Goal: Task Accomplishment & Management: Complete application form

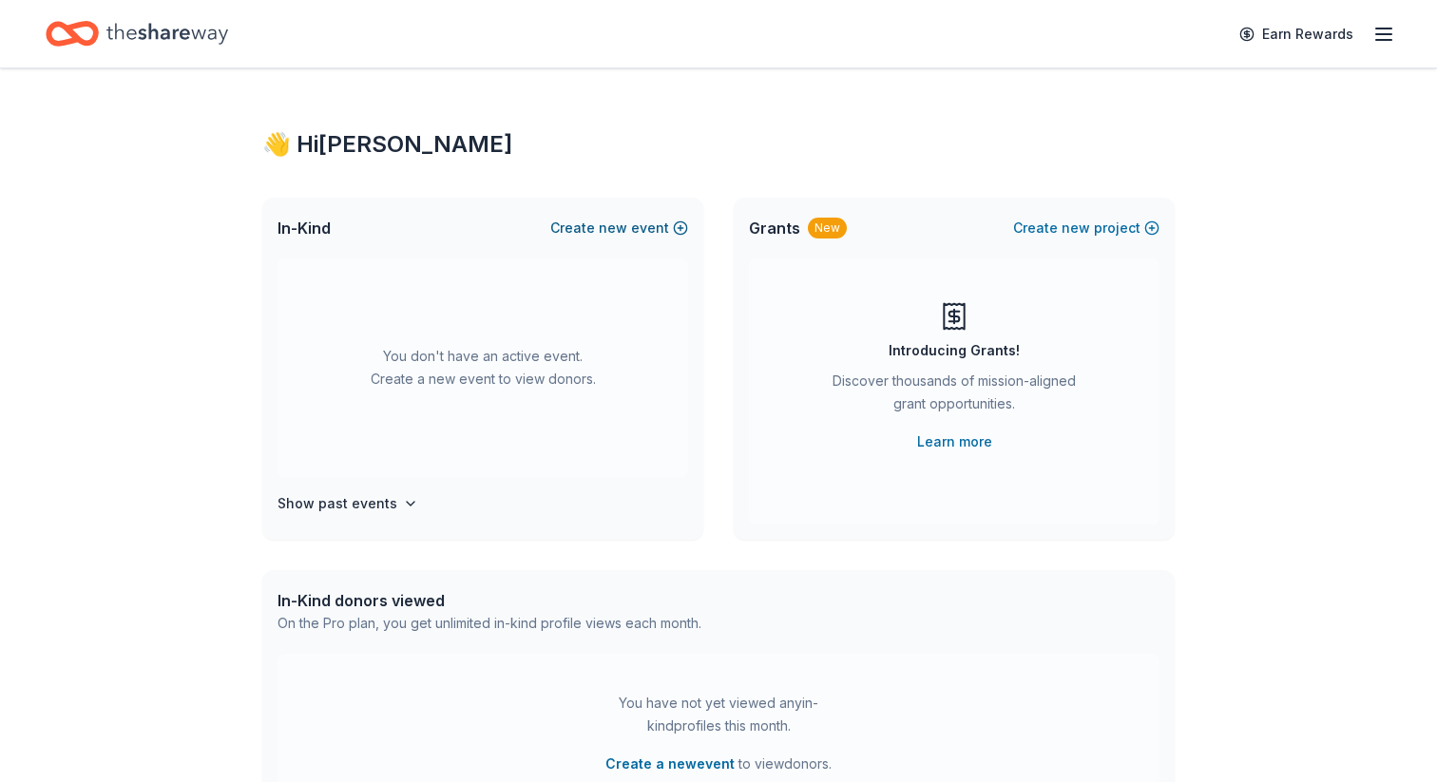
click at [682, 221] on button "Create new event" at bounding box center [619, 228] width 138 height 23
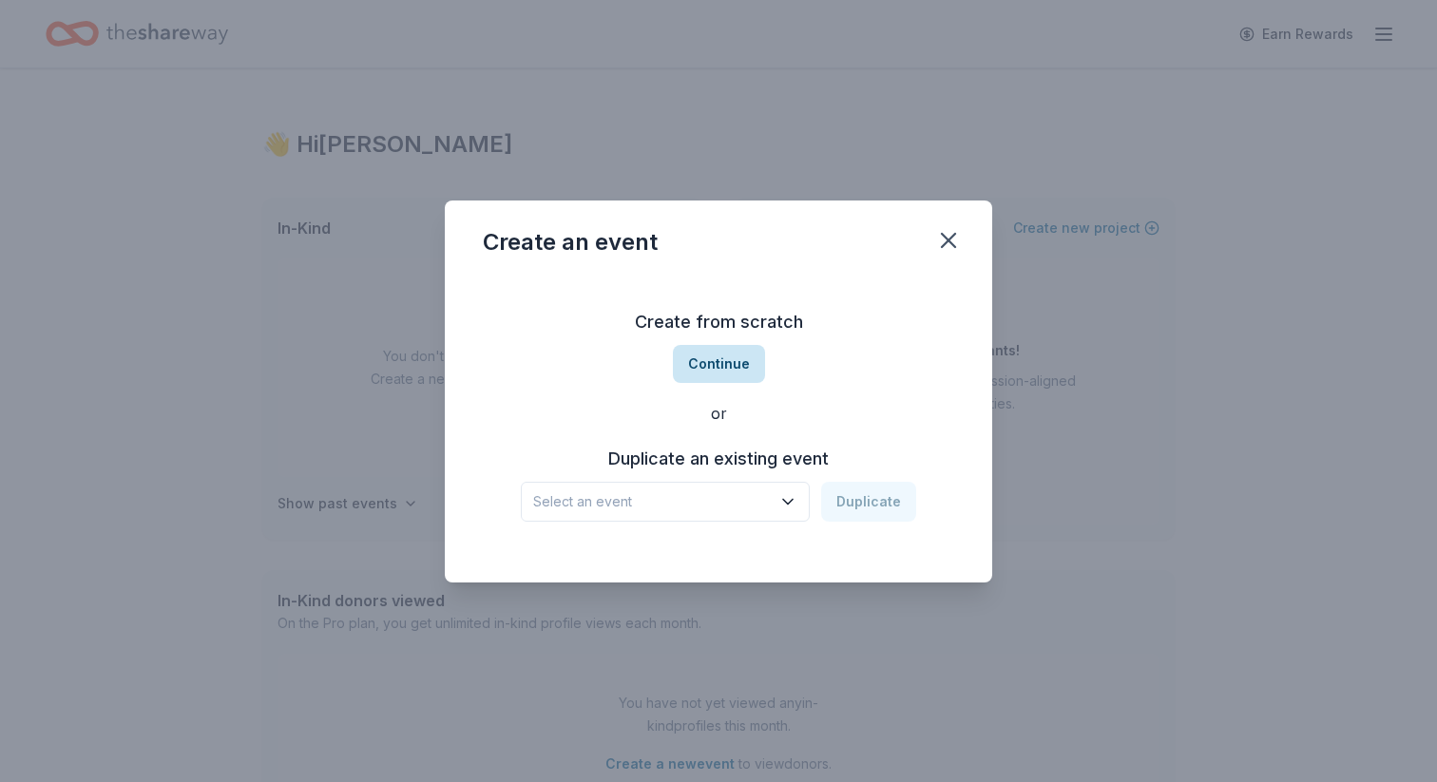
click at [723, 355] on button "Continue" at bounding box center [719, 364] width 92 height 38
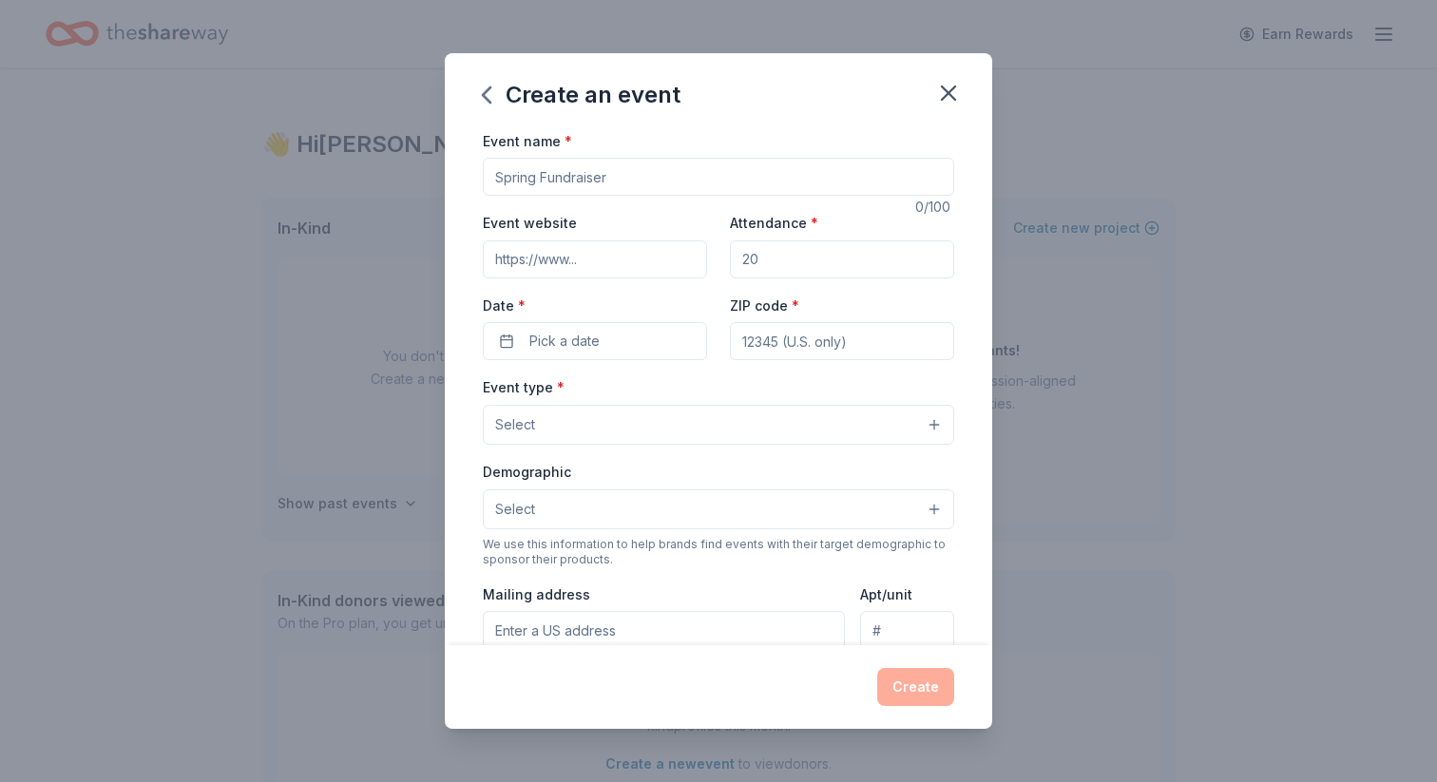
click at [671, 172] on input "Event name *" at bounding box center [718, 177] width 471 height 38
type input "ULAN 30 Years of Service Charity Golf Tournament"
paste input "https://ulan.networkforgood.com/events/90033-ulan-s-30-years-of-service-charity…"
type input "https://ulan.networkforgood.com/events/90033-ulan-s-30-years-of-service-charity…"
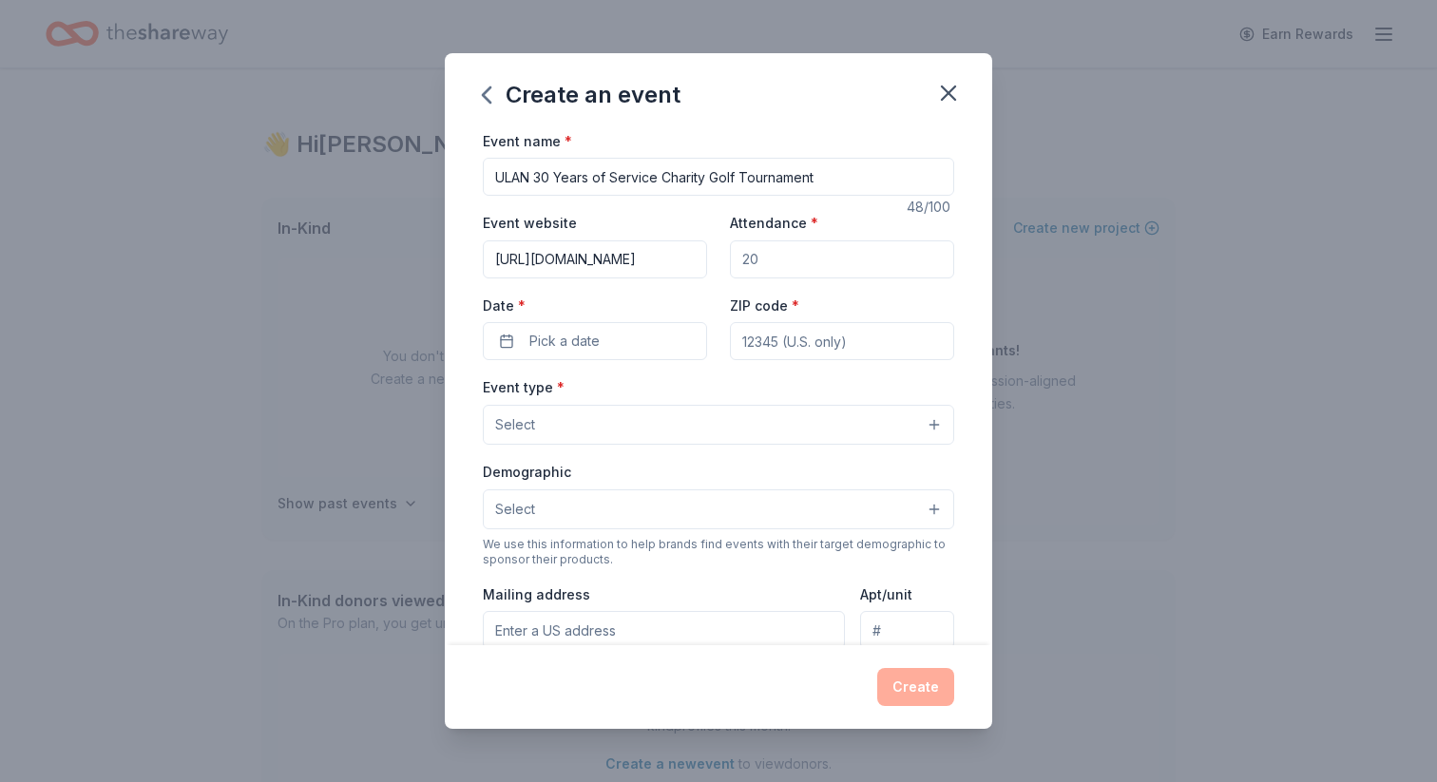
scroll to position [0, 0]
click at [797, 270] on input "Attendance *" at bounding box center [842, 259] width 224 height 38
type input "200"
click at [641, 342] on button "Pick a date" at bounding box center [595, 341] width 224 height 38
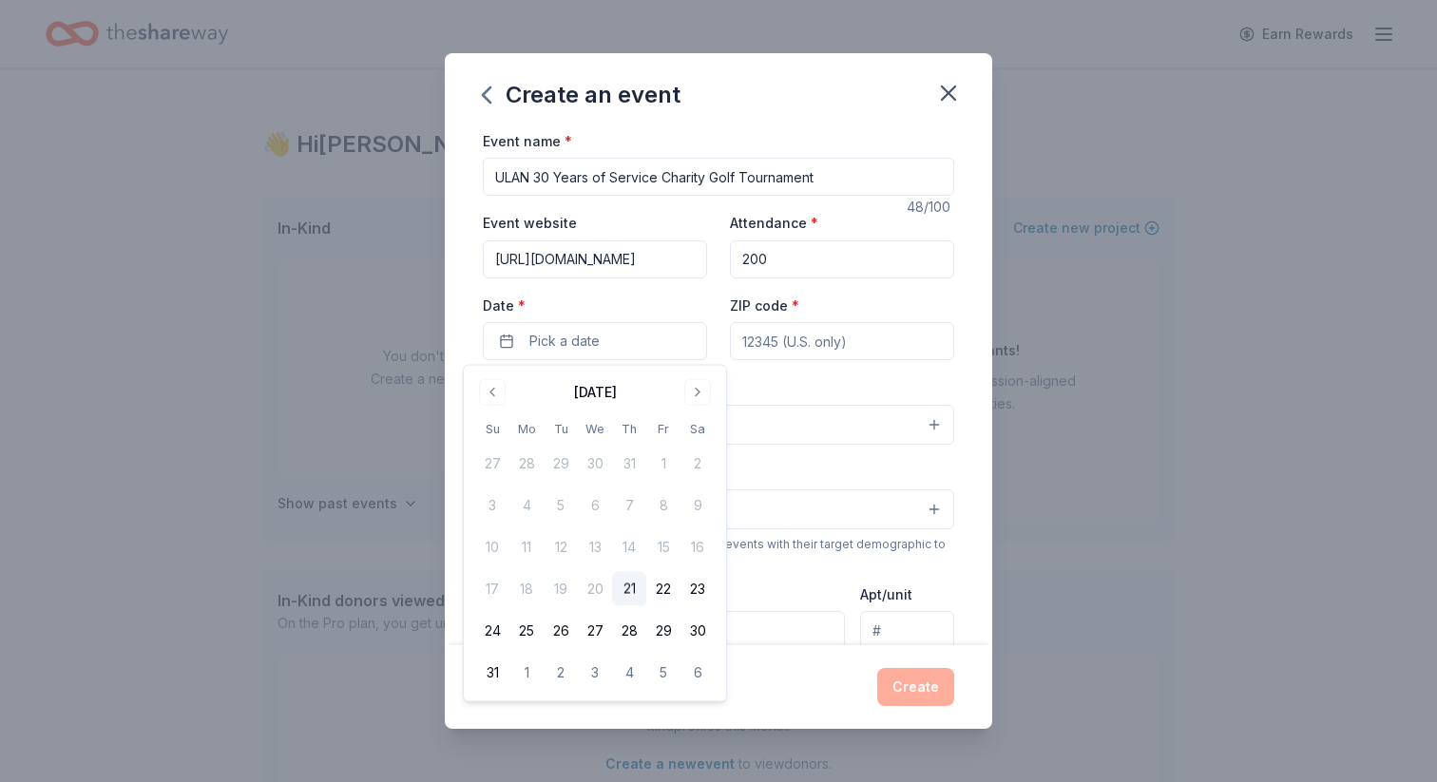
click at [701, 407] on div "August 2025 Su Mo Tu We Th Fr Sa 27 28 29 30 31 1 2 3 4 5 6 7 8 9 10 11 12 13 1…" at bounding box center [594, 533] width 239 height 313
click at [700, 392] on button "Go to next month" at bounding box center [697, 392] width 27 height 27
click at [663, 555] on button "19" at bounding box center [663, 547] width 34 height 34
click at [834, 345] on input "ZIP code *" at bounding box center [842, 341] width 224 height 38
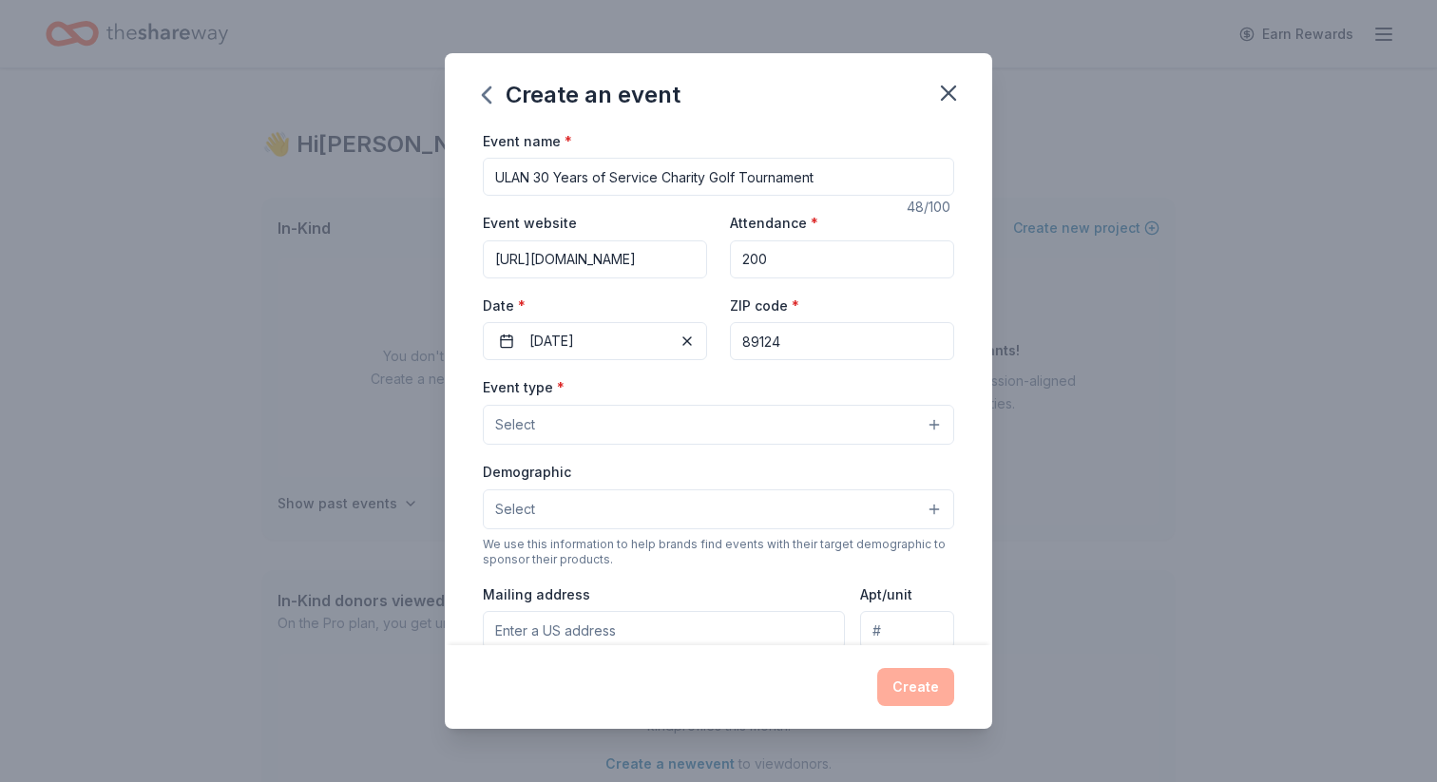
type input "89124"
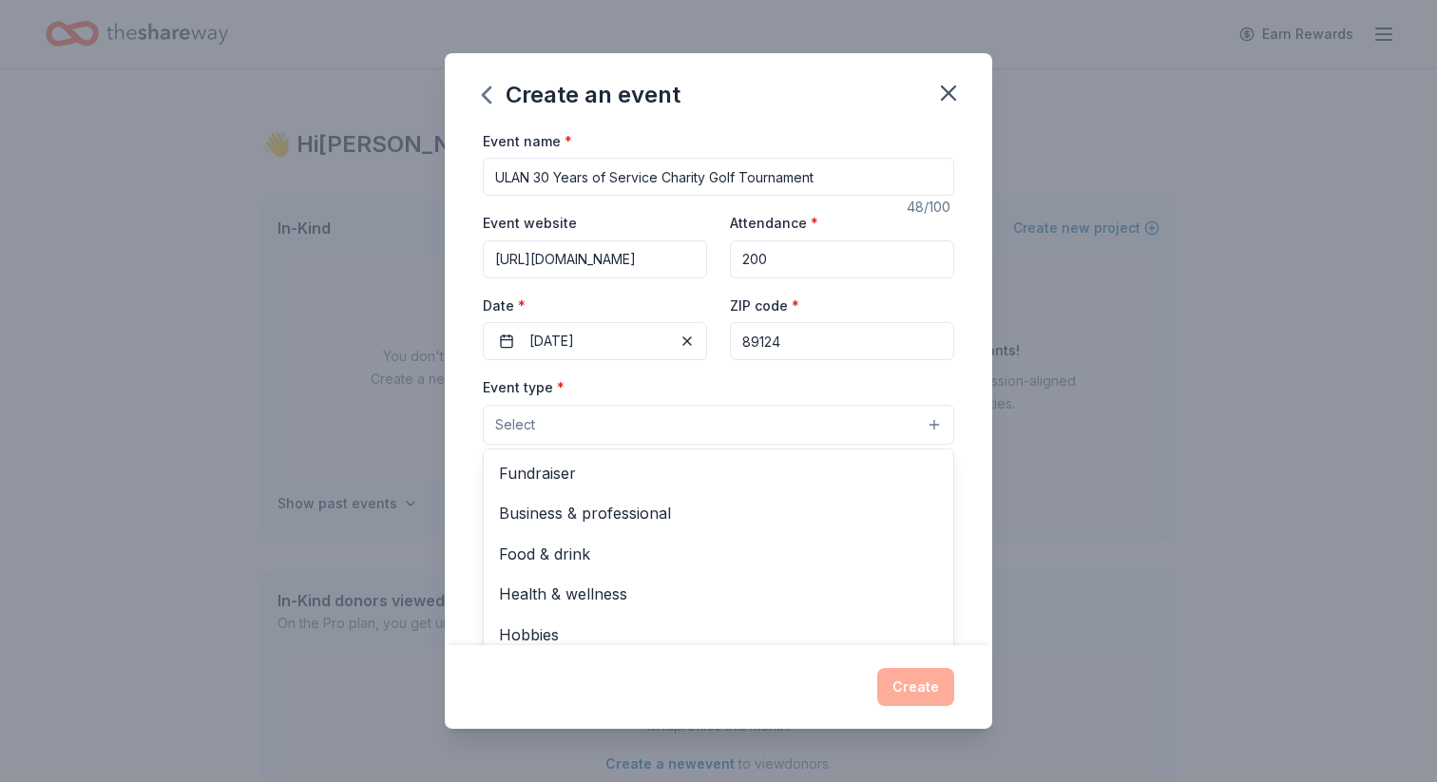
click at [783, 420] on button "Select" at bounding box center [718, 425] width 471 height 40
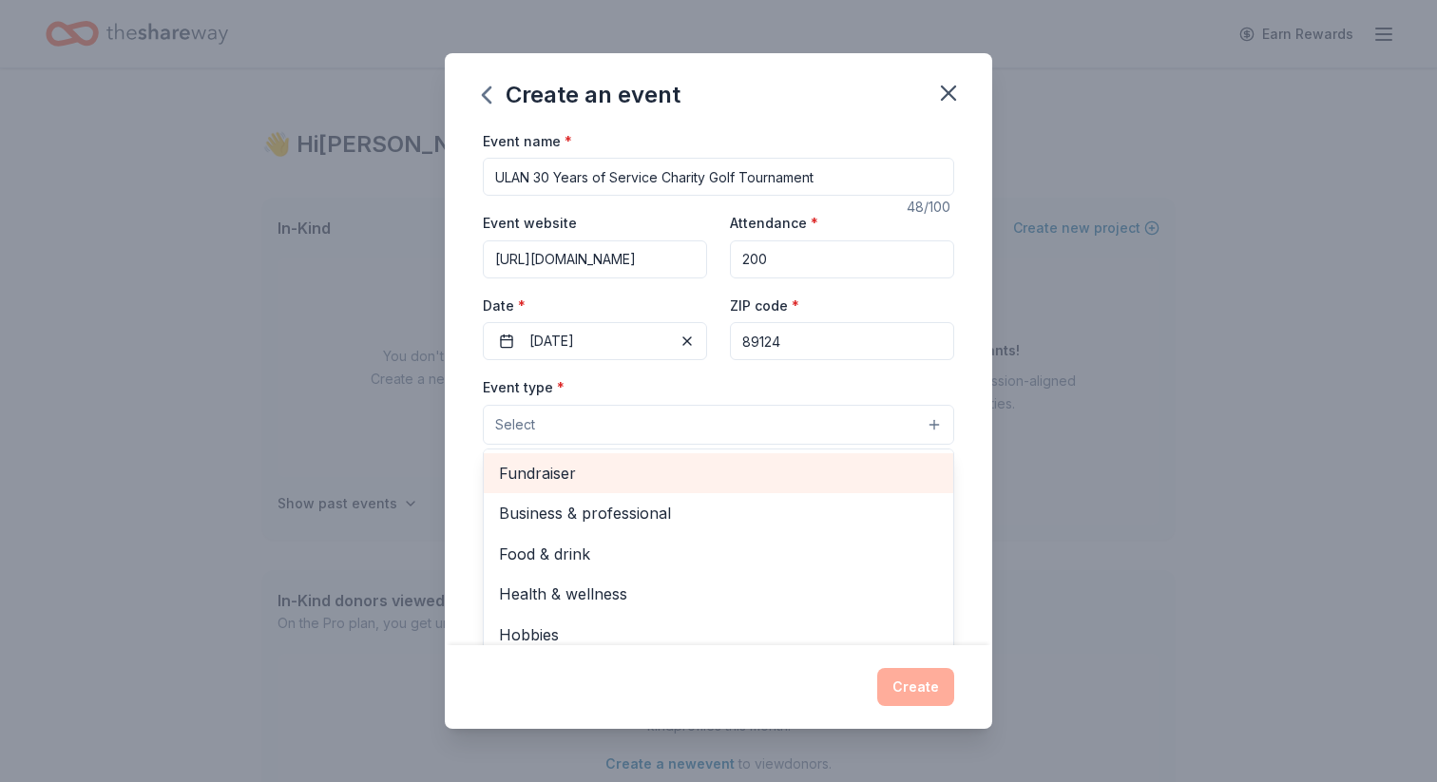
click at [718, 472] on span "Fundraiser" at bounding box center [718, 473] width 439 height 25
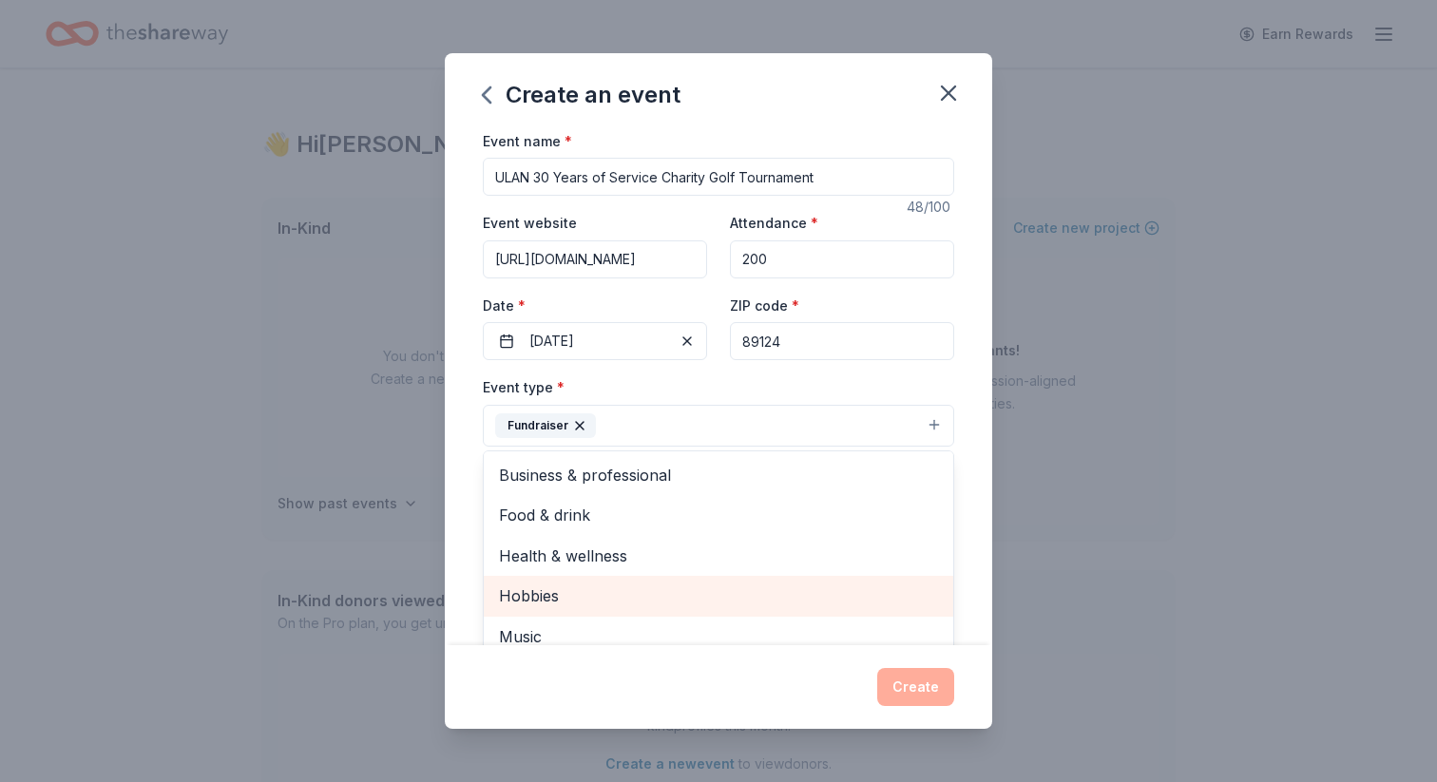
scroll to position [23, 0]
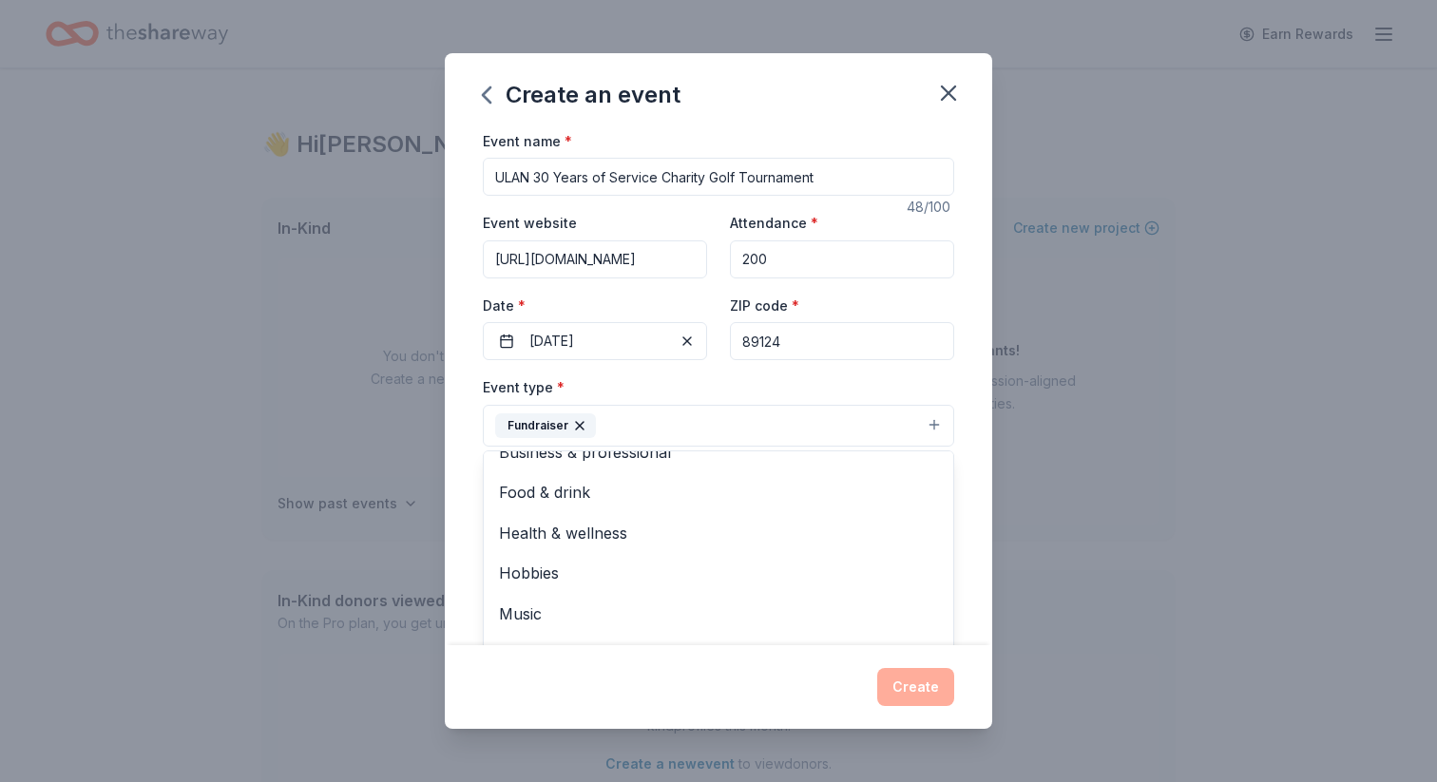
click at [655, 691] on div "Create an event Event name * ULAN 30 Years of Service Charity Golf Tournament 4…" at bounding box center [718, 391] width 547 height 677
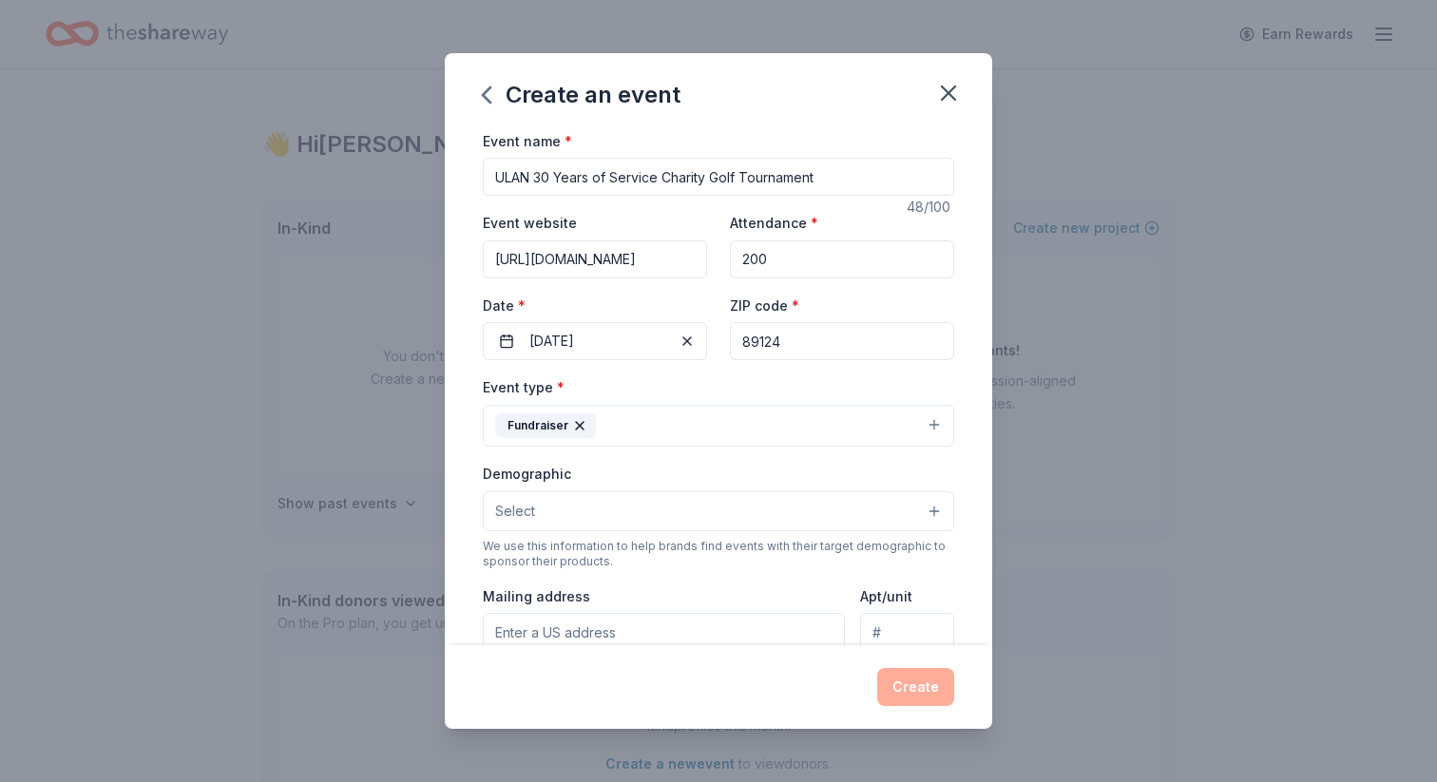
click at [673, 493] on button "Select" at bounding box center [718, 511] width 471 height 40
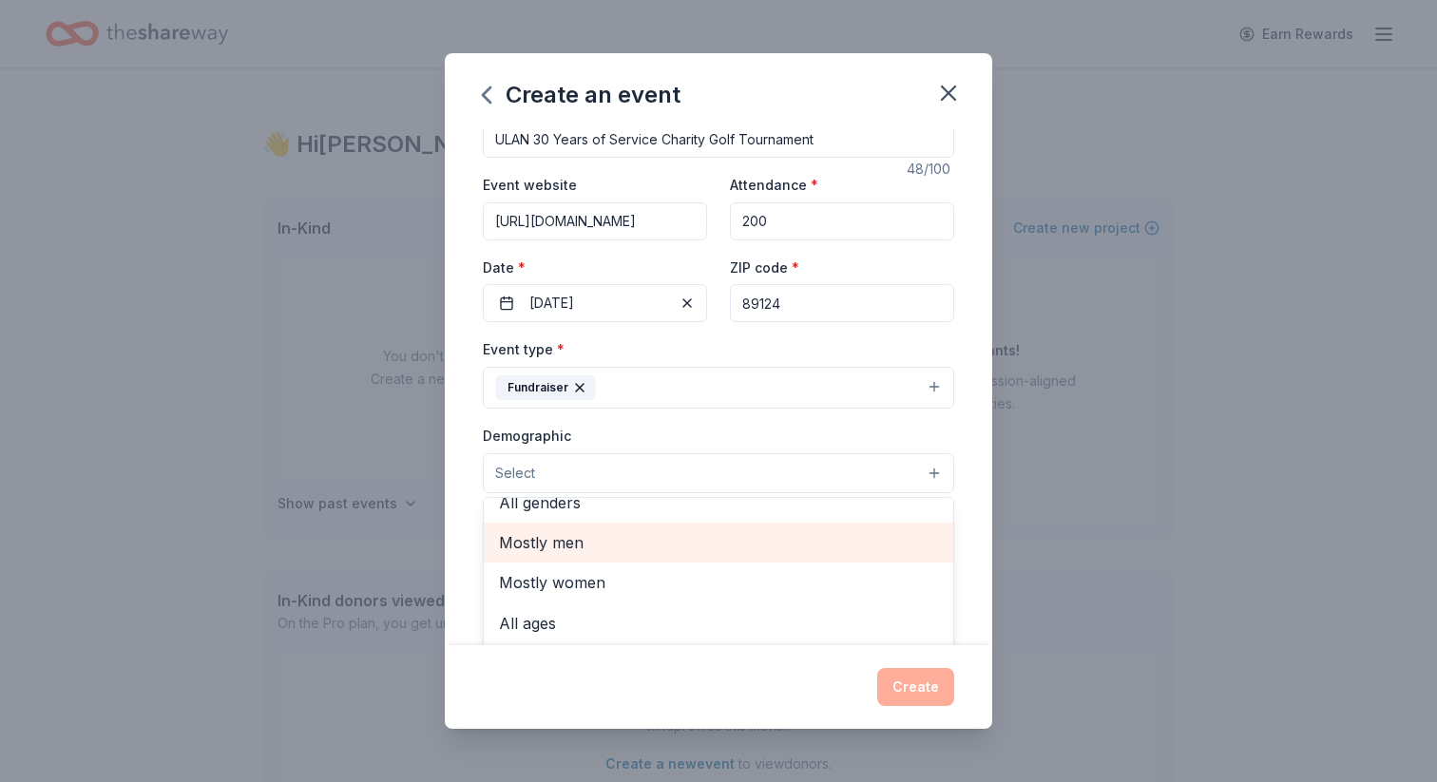
scroll to position [0, 0]
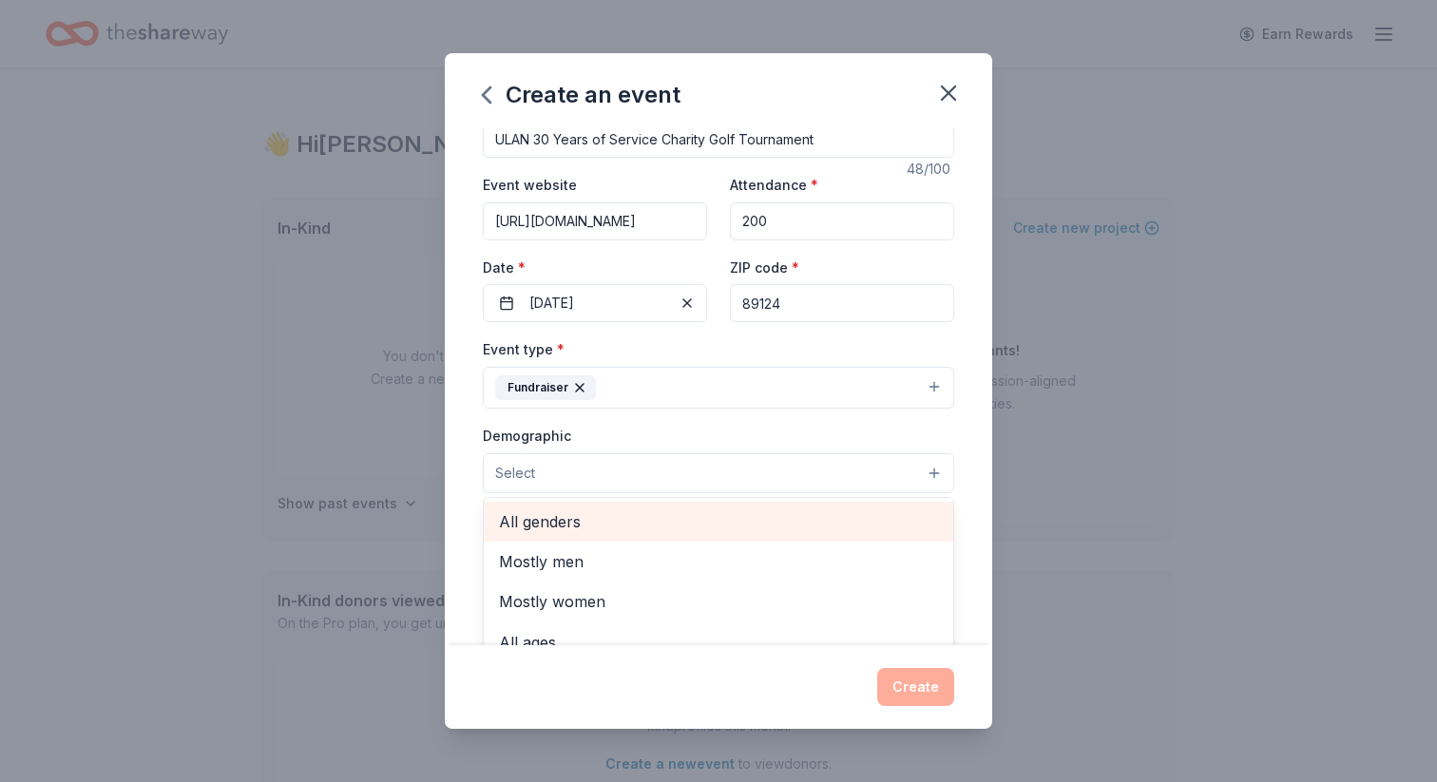
click at [613, 521] on span "All genders" at bounding box center [718, 521] width 439 height 25
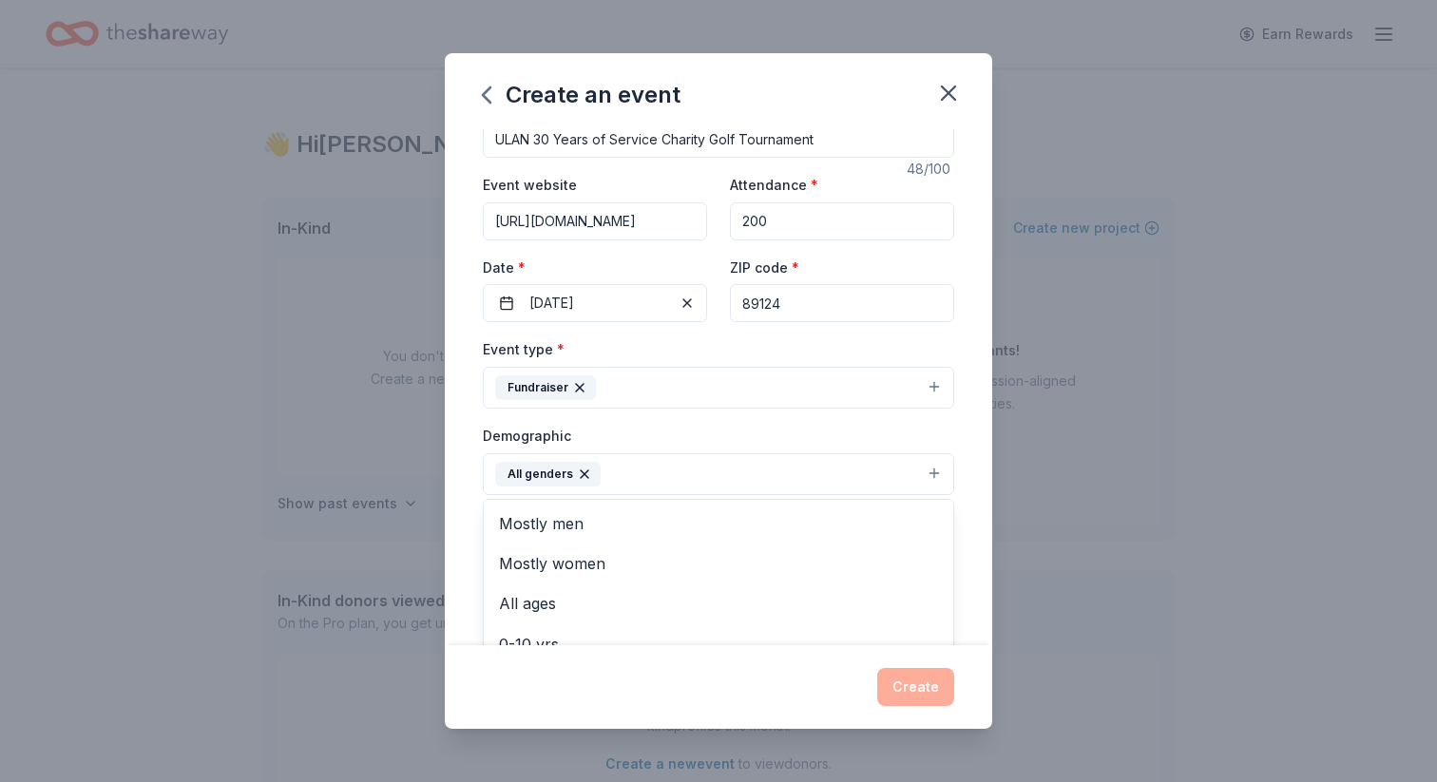
click at [444, 476] on div "Create an event Event name * ULAN 30 Years of Service Charity Golf Tournament 4…" at bounding box center [718, 391] width 1437 height 782
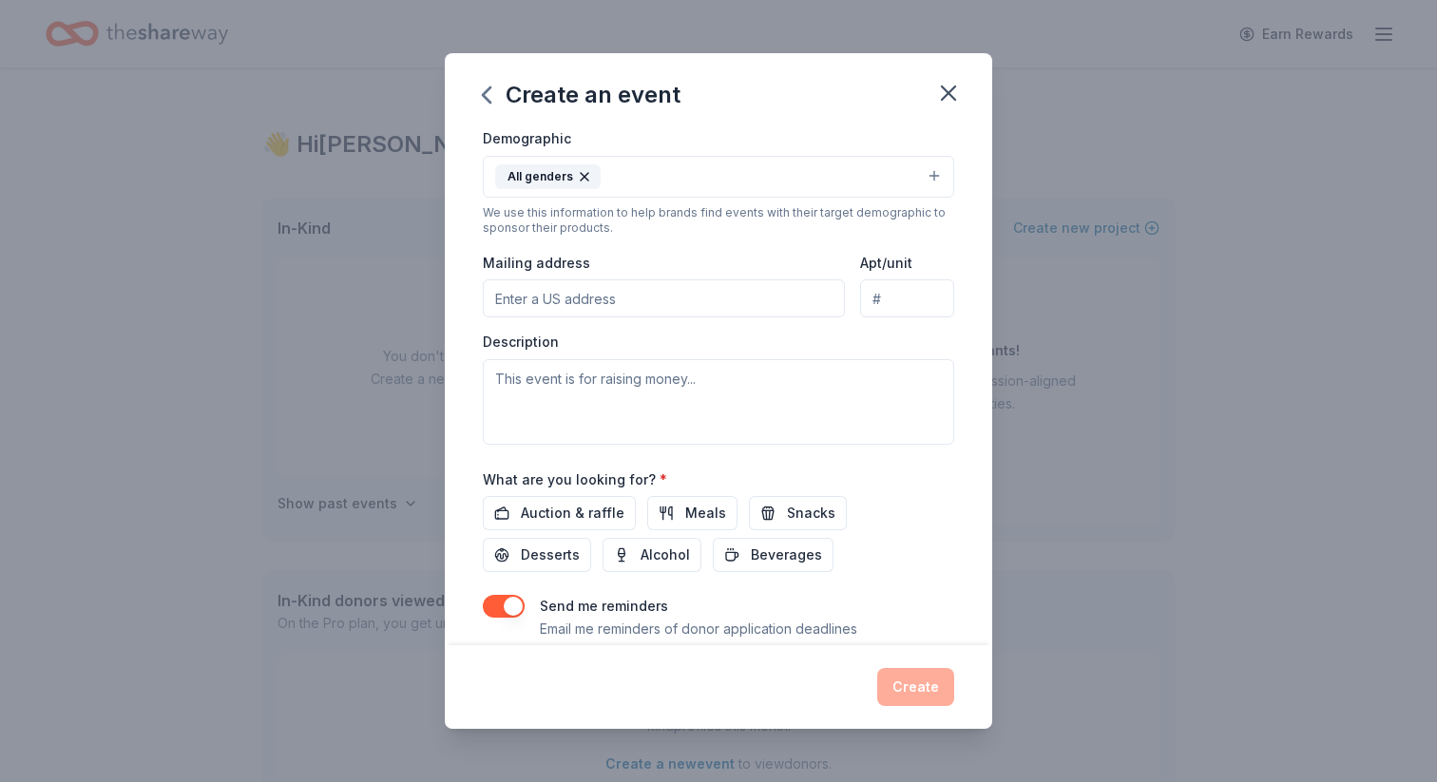
scroll to position [356, 0]
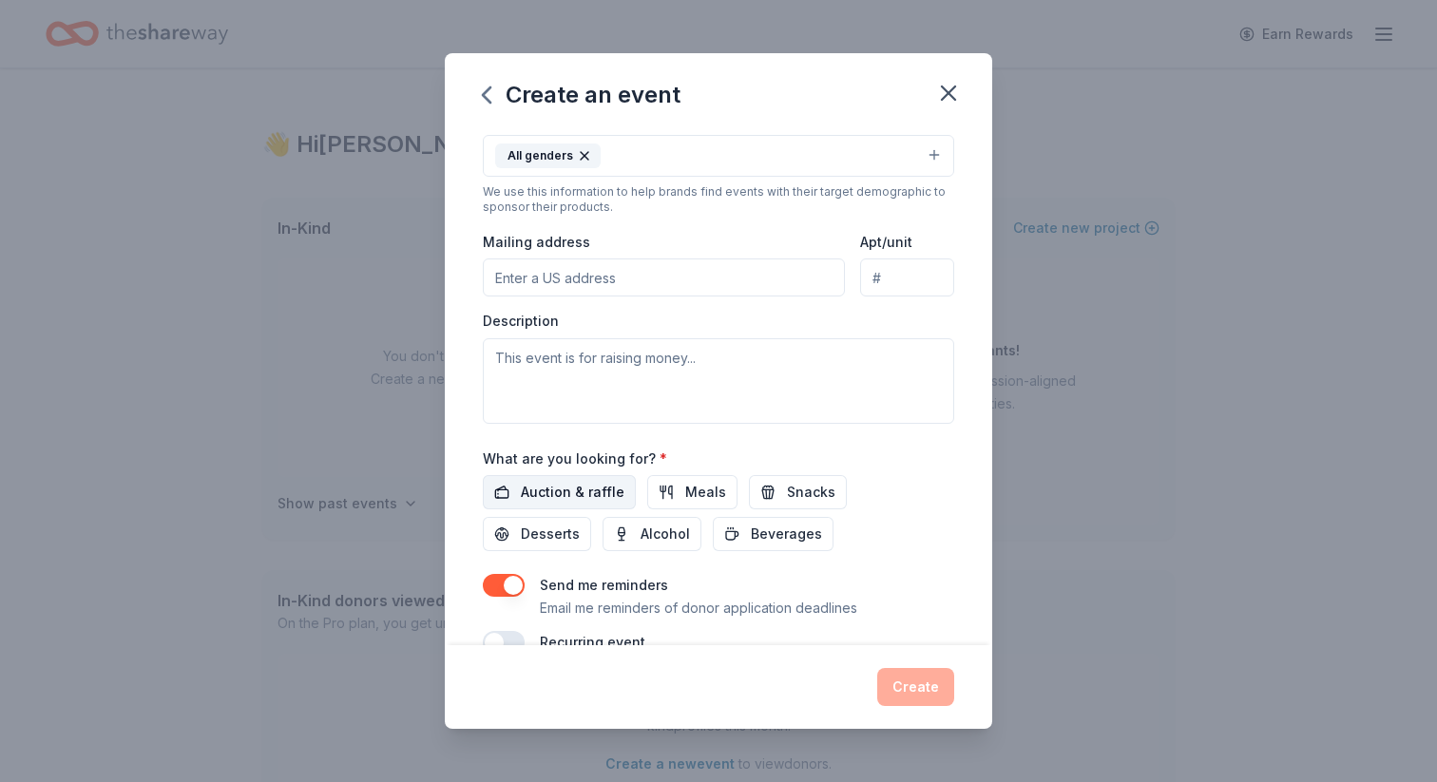
click at [585, 493] on span "Auction & raffle" at bounding box center [573, 492] width 104 height 23
click at [709, 503] on span "Meals" at bounding box center [705, 492] width 41 height 23
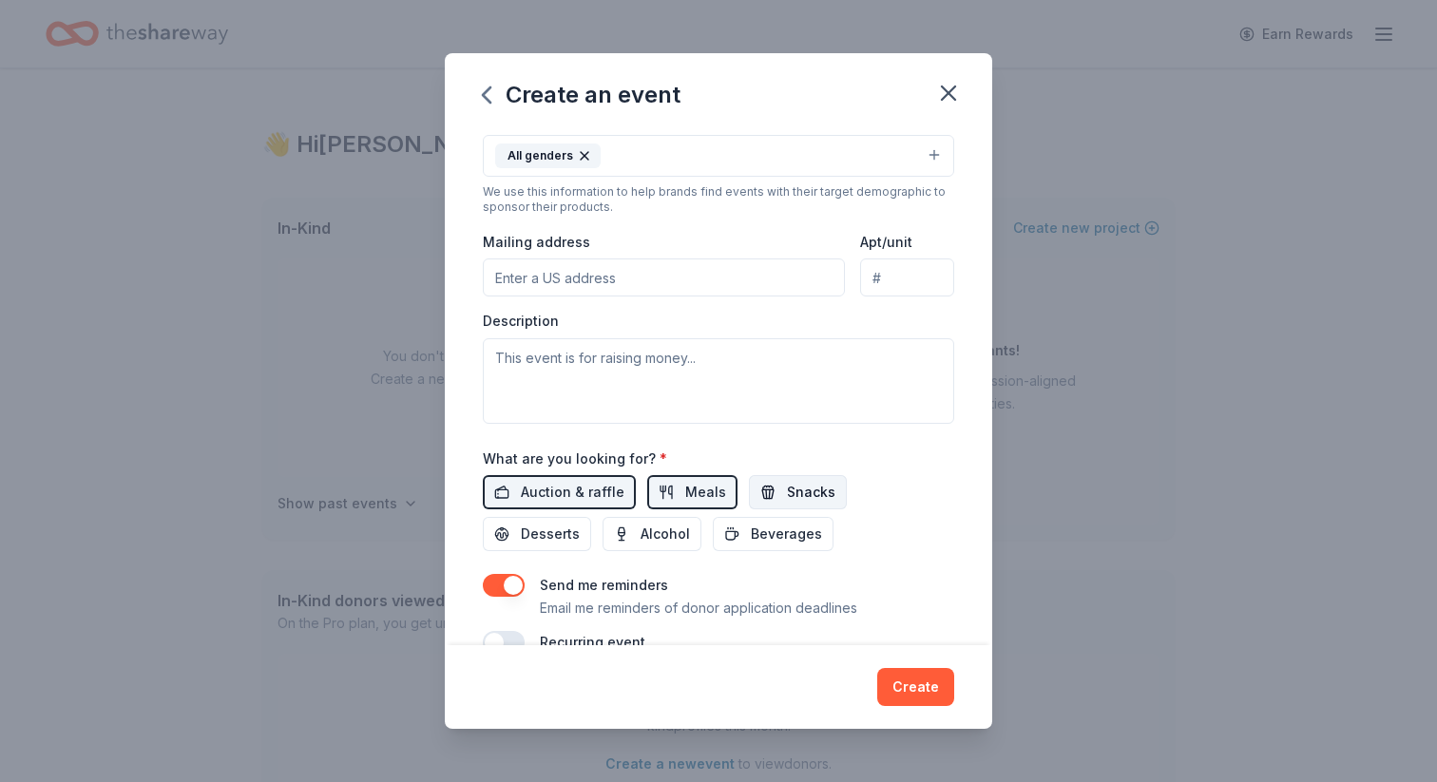
click at [789, 504] on span "Snacks" at bounding box center [811, 492] width 48 height 23
click at [580, 523] on span "Desserts" at bounding box center [550, 534] width 59 height 23
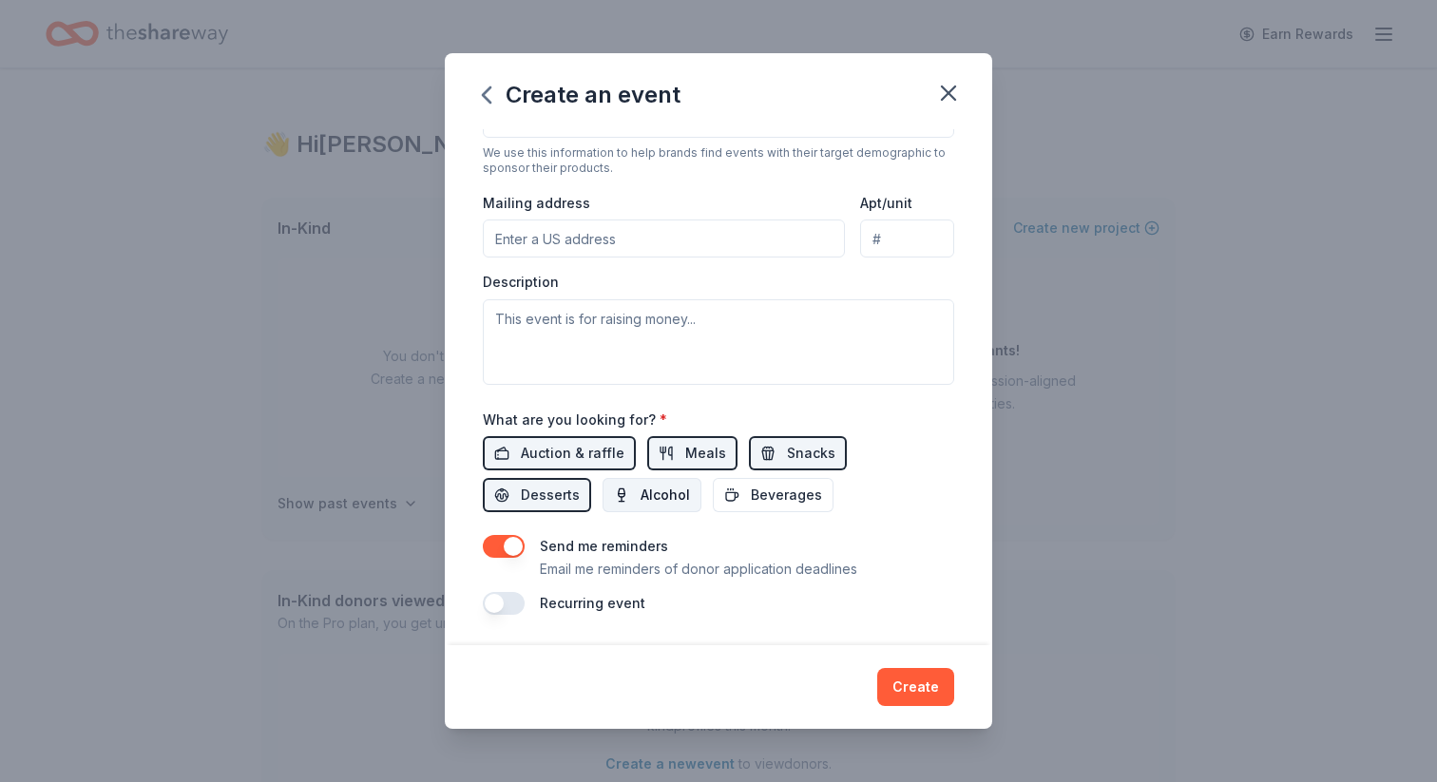
click at [640, 497] on span "Alcohol" at bounding box center [664, 495] width 49 height 23
drag, startPoint x: 918, startPoint y: 690, endPoint x: 728, endPoint y: 503, distance: 266.7
click at [728, 503] on div "Create an event Event name * ULAN 30 Years of Service Charity Golf Tournament 4…" at bounding box center [718, 391] width 547 height 677
click at [919, 698] on button "Create" at bounding box center [915, 687] width 77 height 38
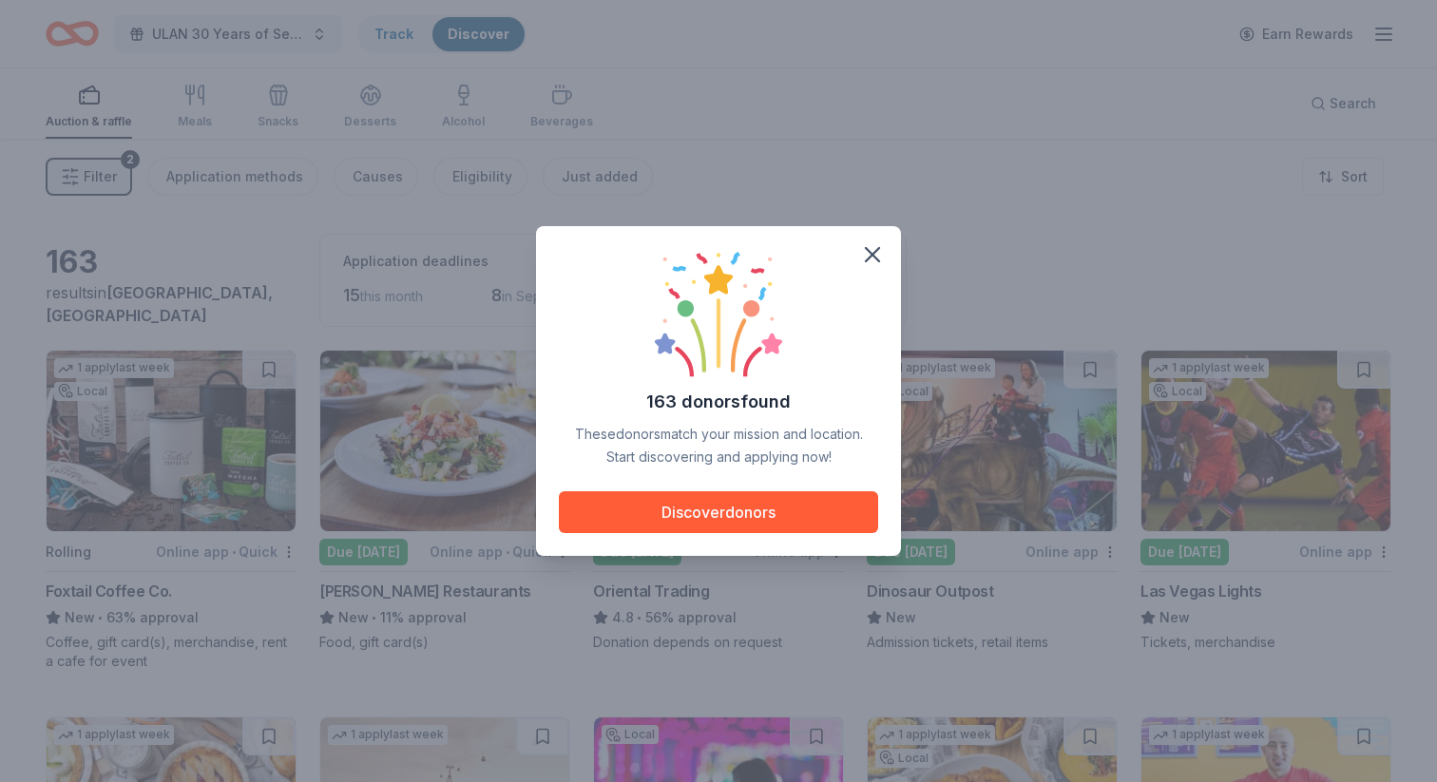
click at [811, 499] on button "Discover donors" at bounding box center [718, 512] width 319 height 42
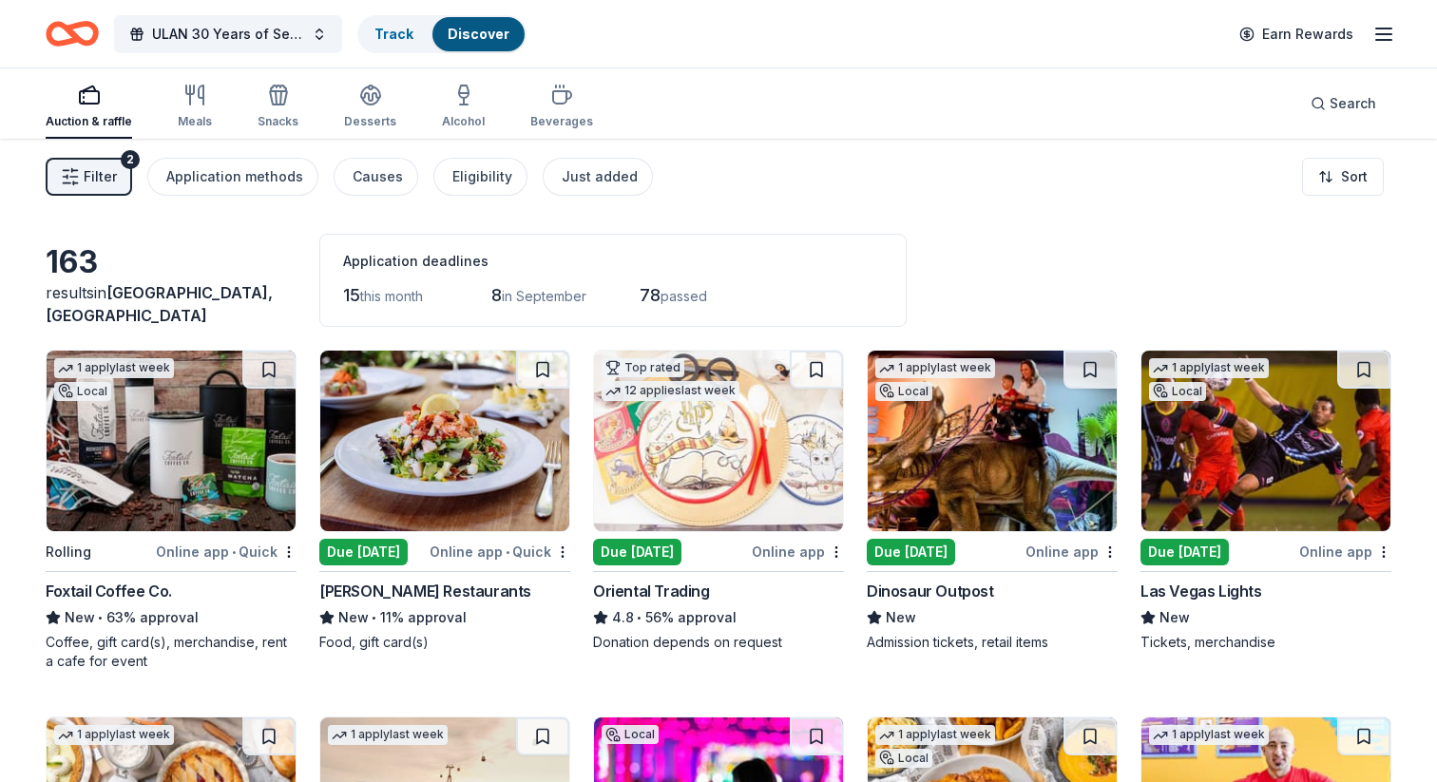
click at [673, 462] on img at bounding box center [718, 441] width 249 height 181
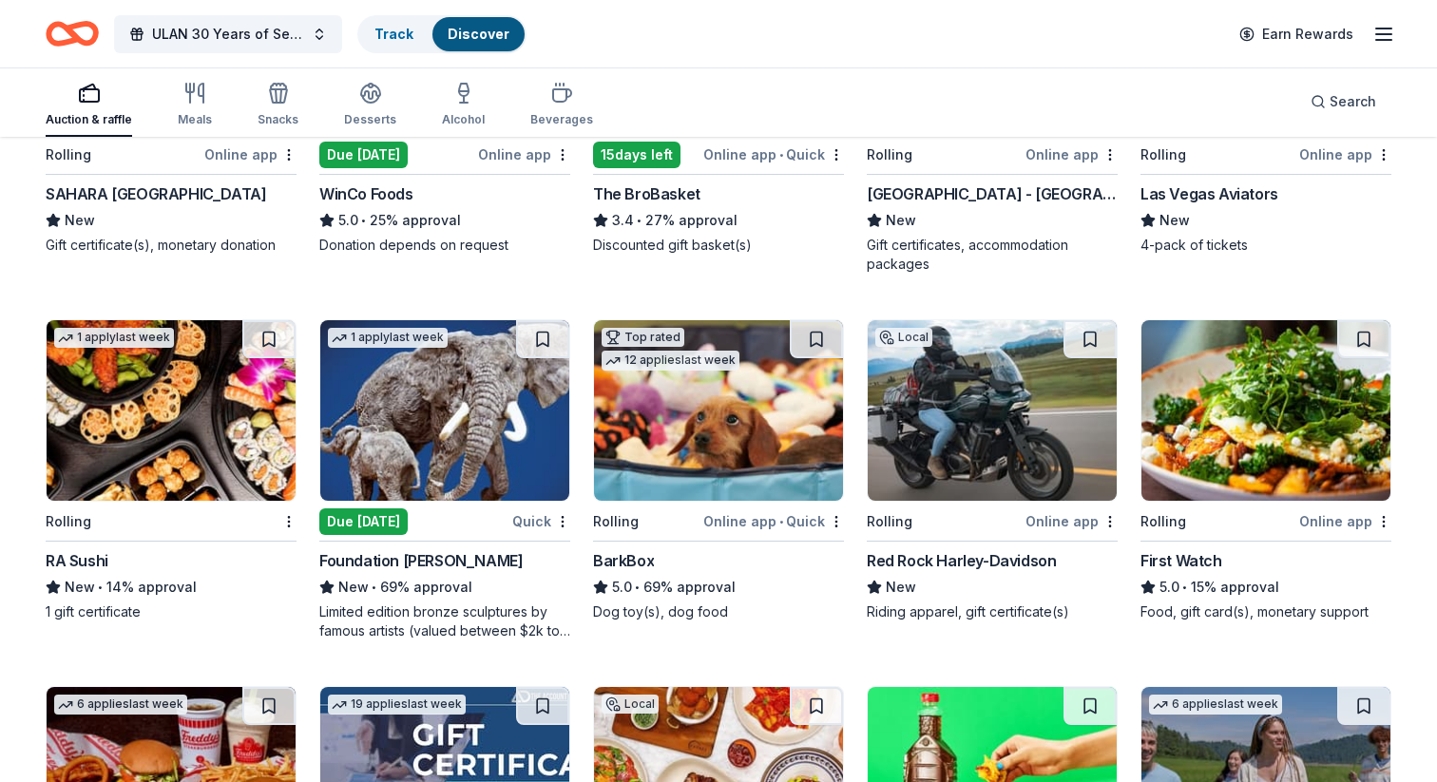
scroll to position [1865, 0]
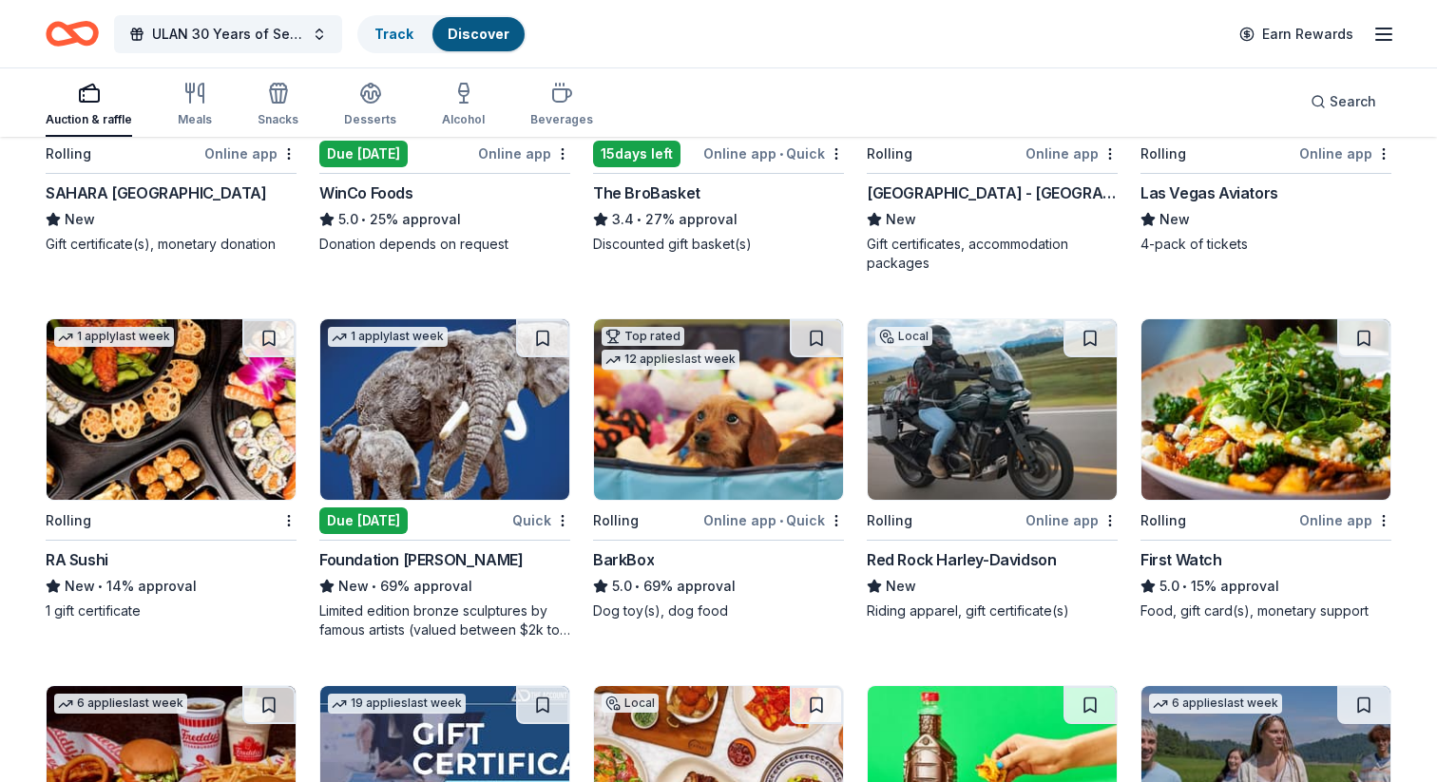
click at [469, 411] on img at bounding box center [444, 409] width 249 height 181
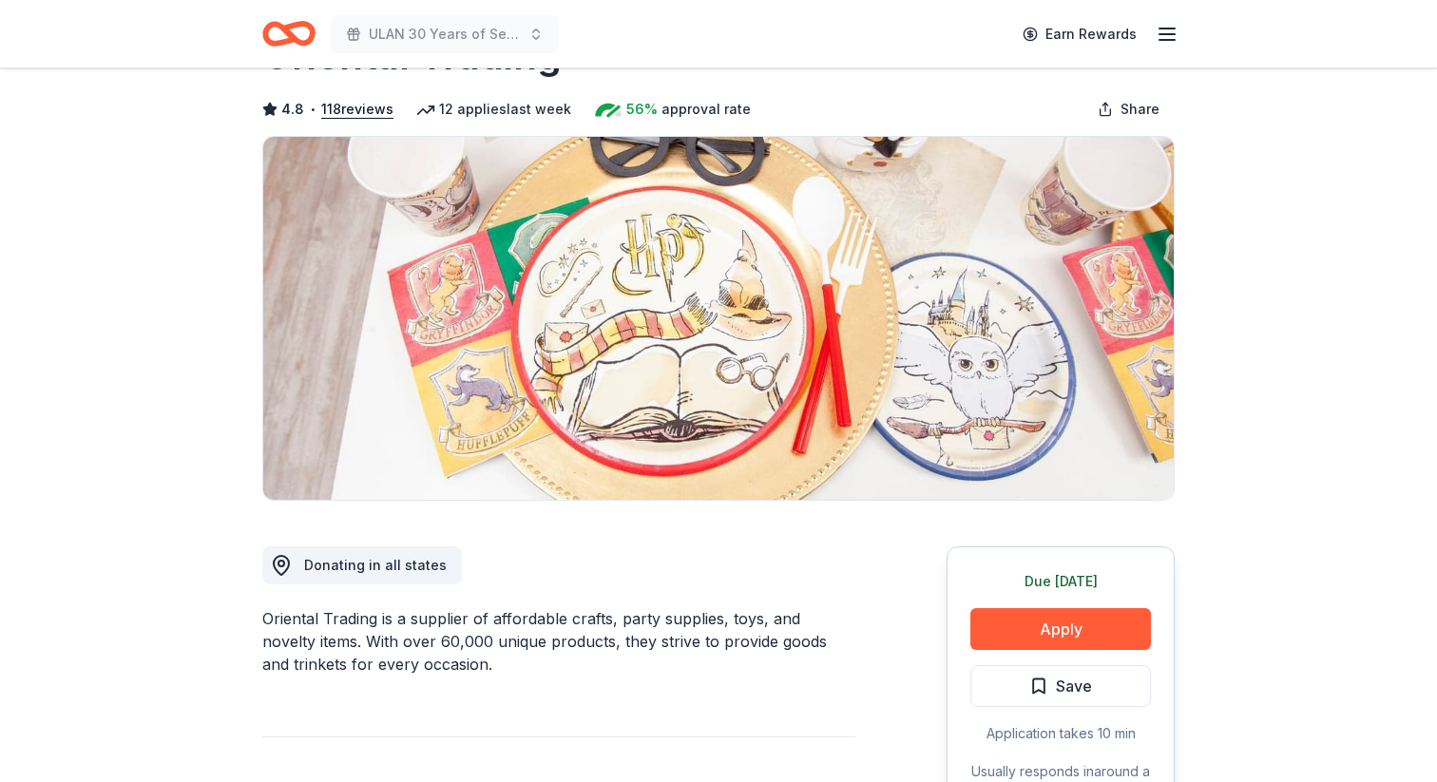
scroll to position [154, 0]
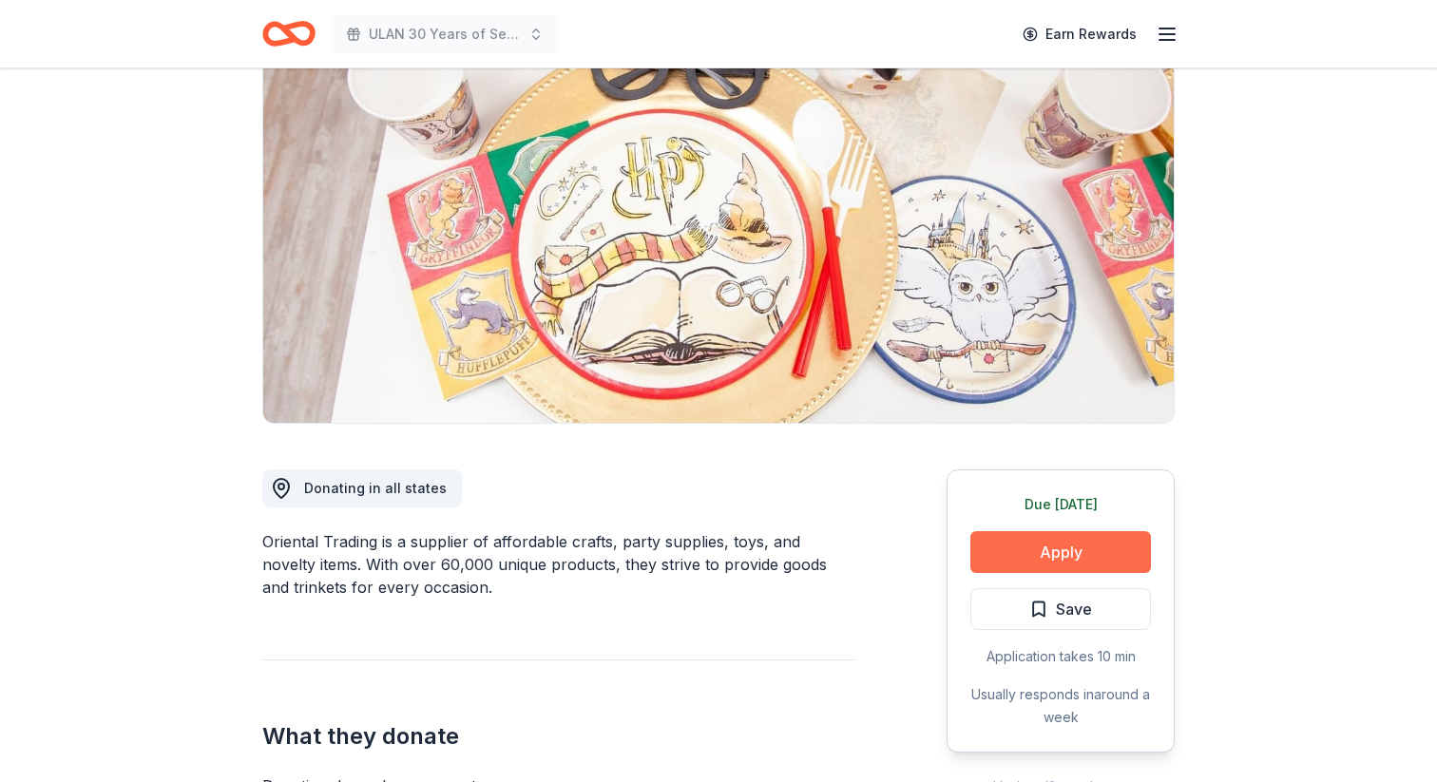
click at [1020, 551] on button "Apply" at bounding box center [1060, 552] width 181 height 42
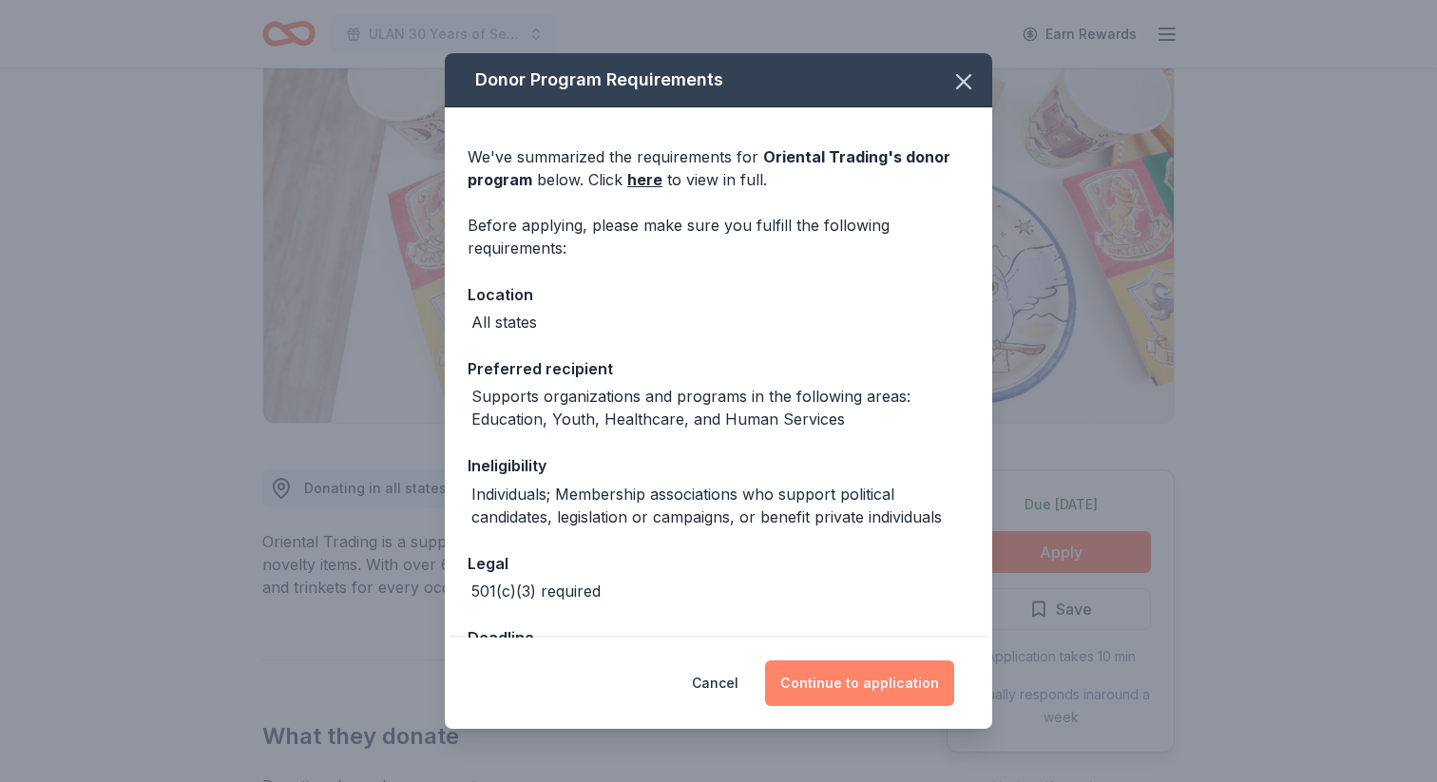
click at [899, 685] on button "Continue to application" at bounding box center [859, 683] width 189 height 46
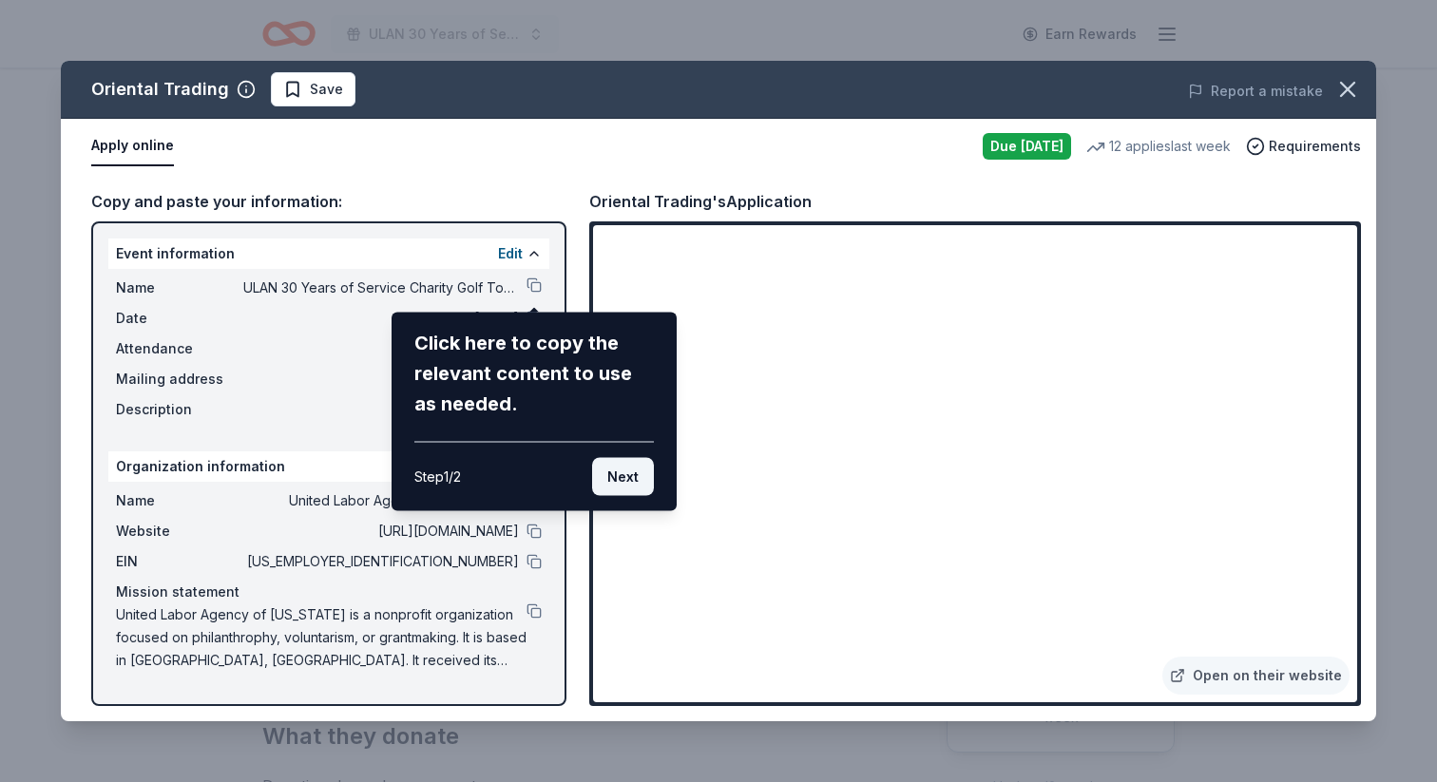
click at [619, 483] on button "Next" at bounding box center [623, 477] width 62 height 38
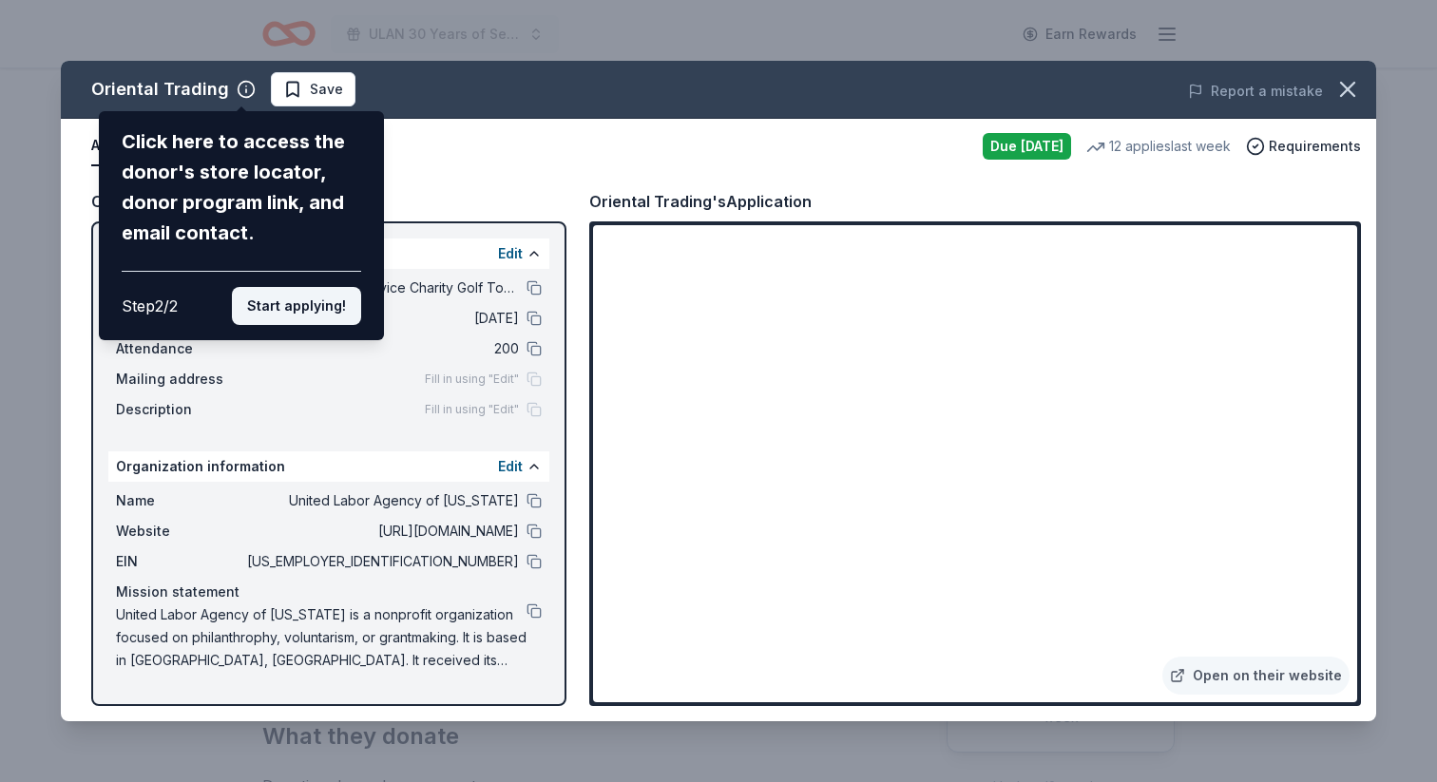
click at [327, 313] on button "Start applying!" at bounding box center [296, 306] width 129 height 38
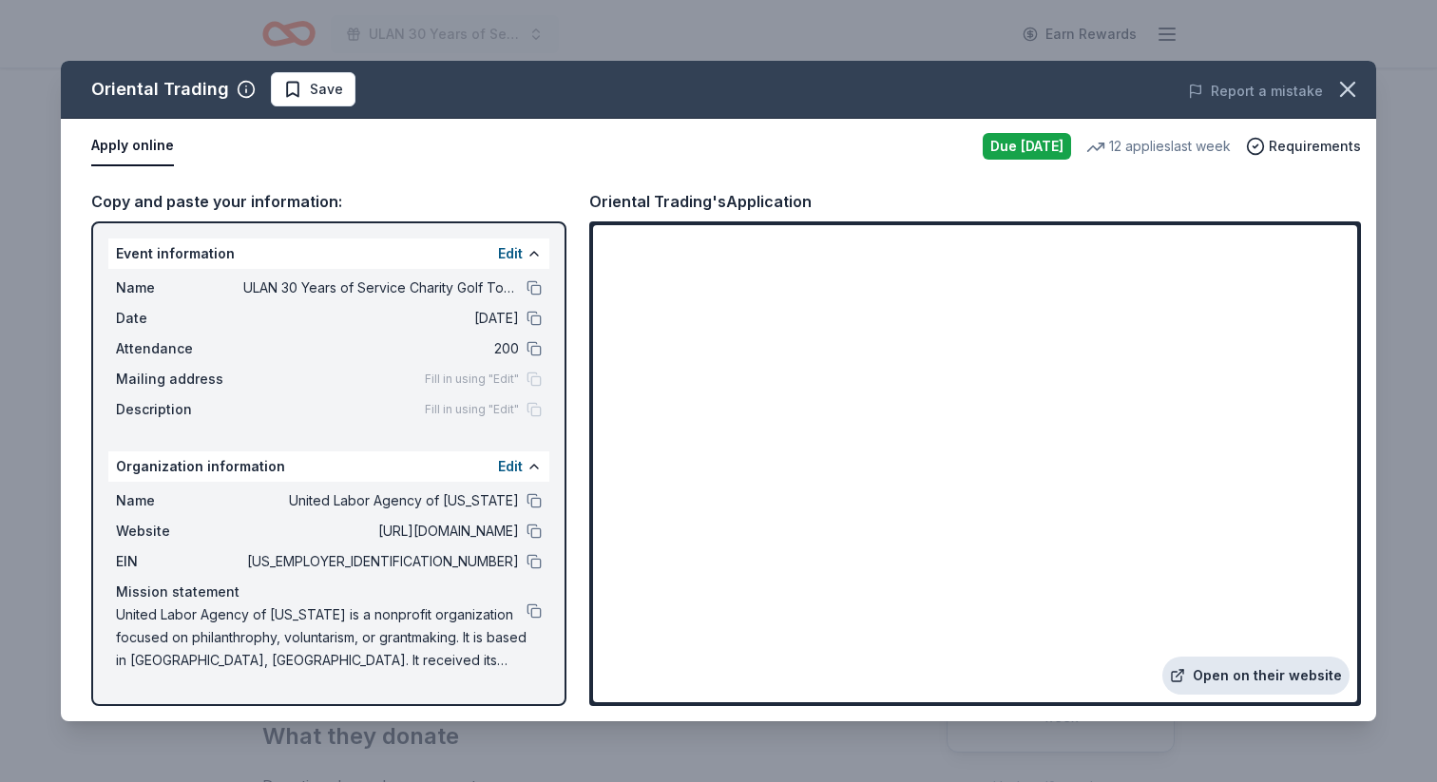
click at [1214, 661] on link "Open on their website" at bounding box center [1255, 676] width 187 height 38
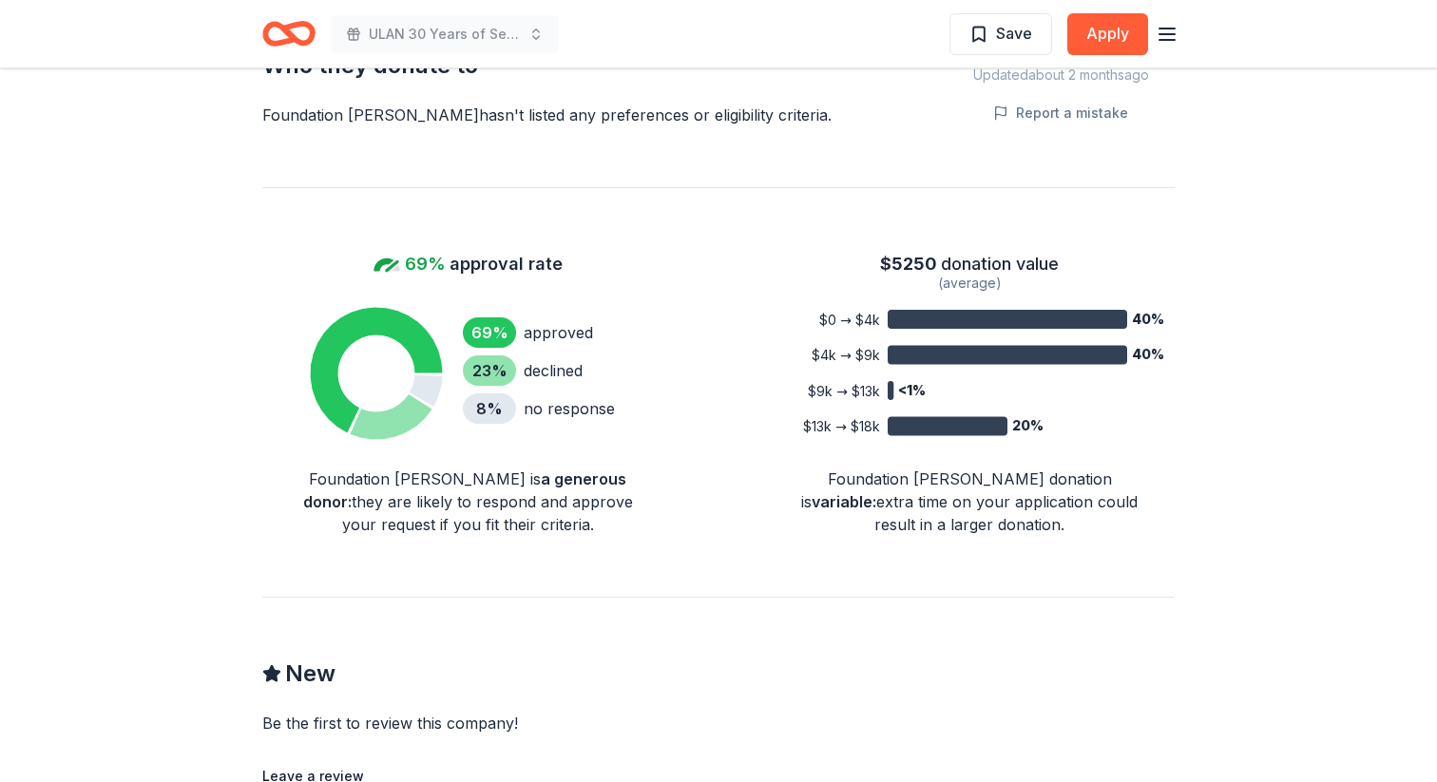
scroll to position [1313, 0]
